Goal: Task Accomplishment & Management: Use online tool/utility

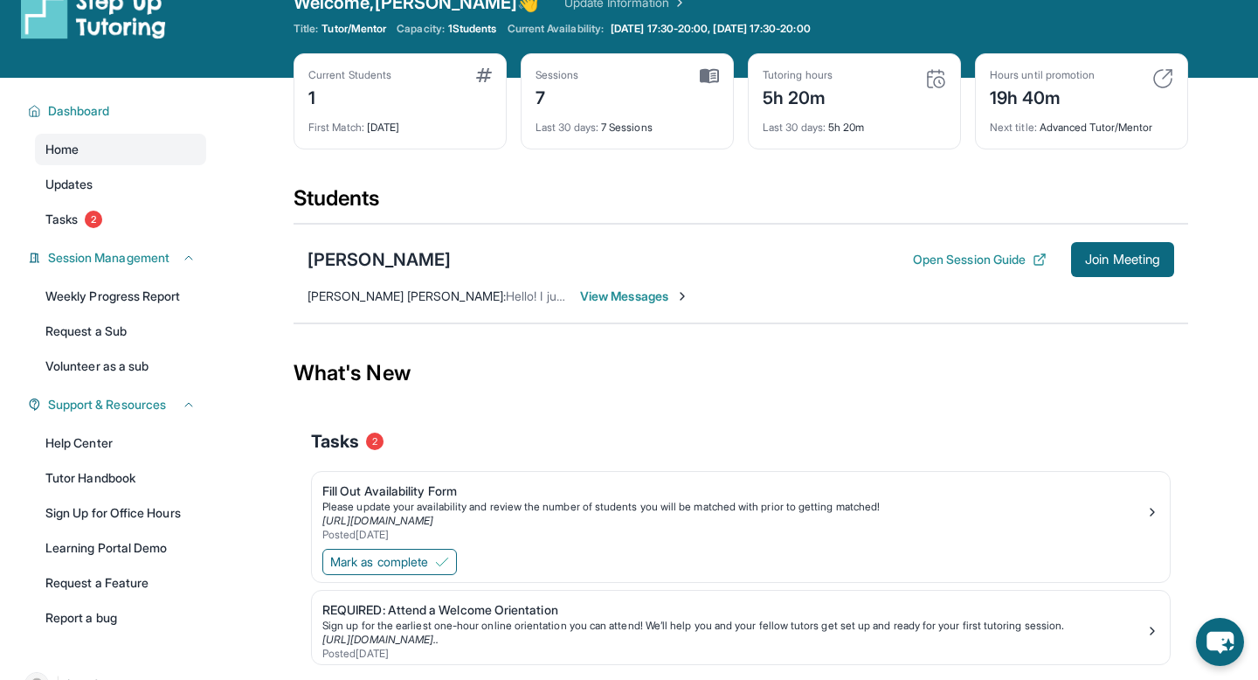
scroll to position [112, 0]
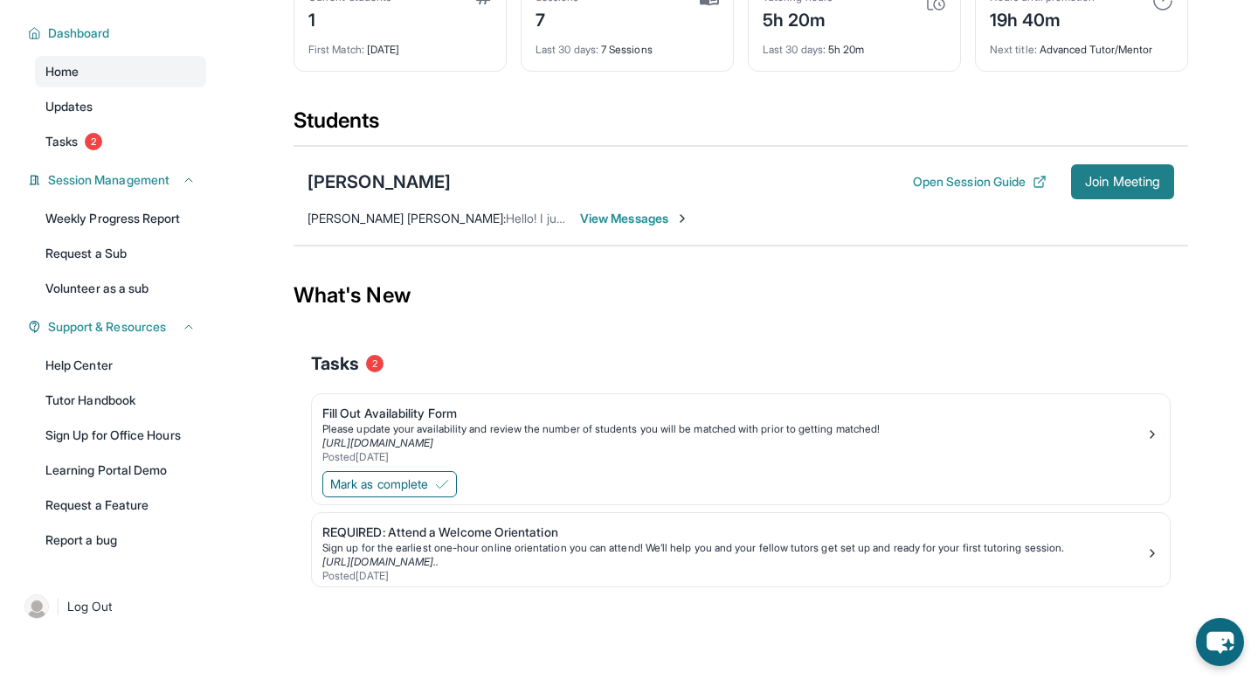
click at [1139, 176] on span "Join Meeting" at bounding box center [1122, 181] width 75 height 10
